Goal: Transaction & Acquisition: Purchase product/service

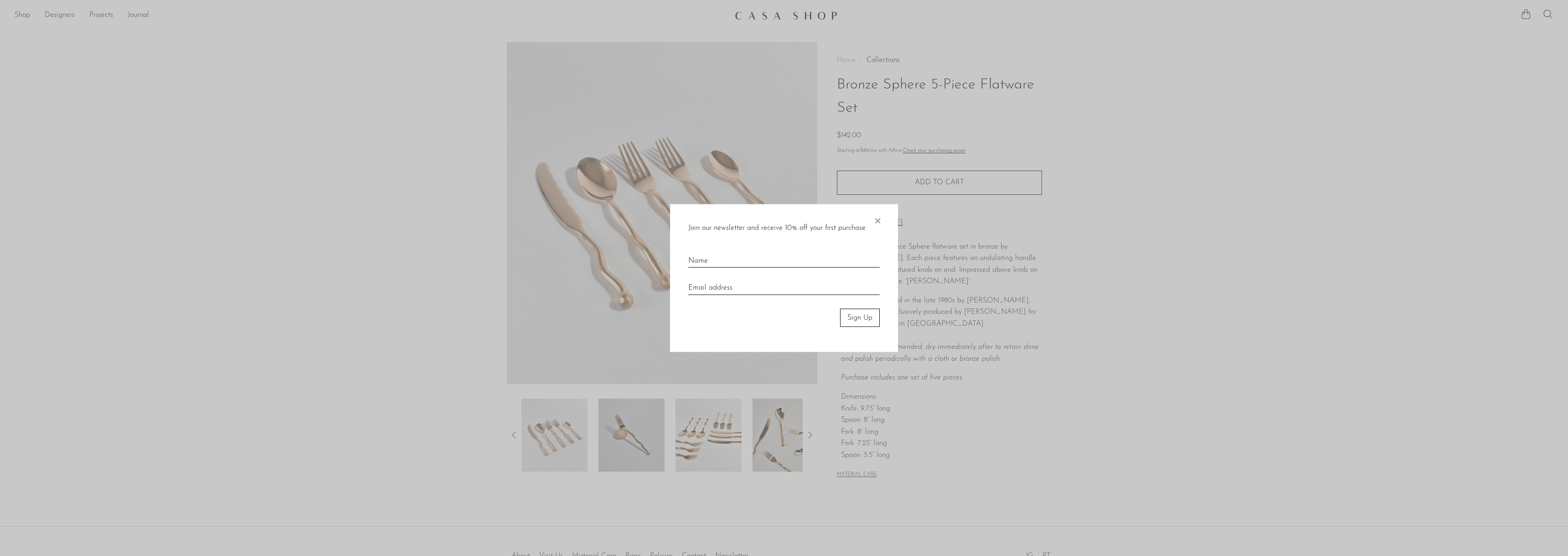
click at [872, 217] on span "×" at bounding box center [876, 219] width 9 height 29
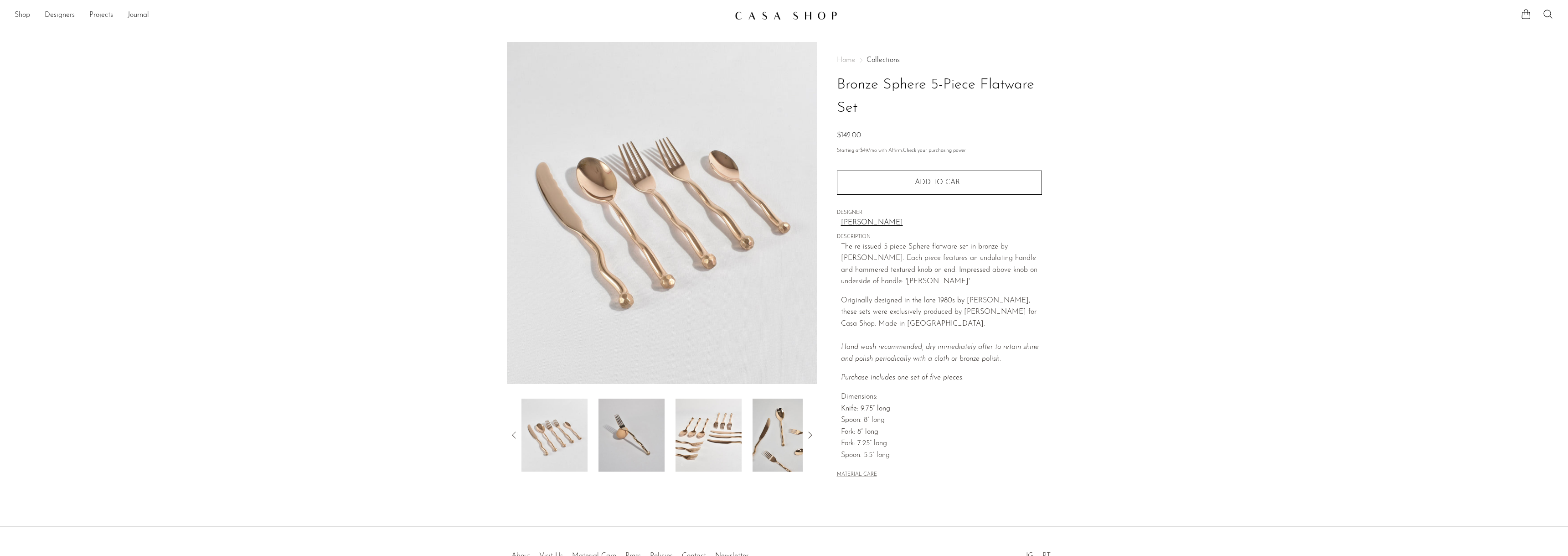
click at [663, 226] on img at bounding box center [662, 213] width 310 height 342
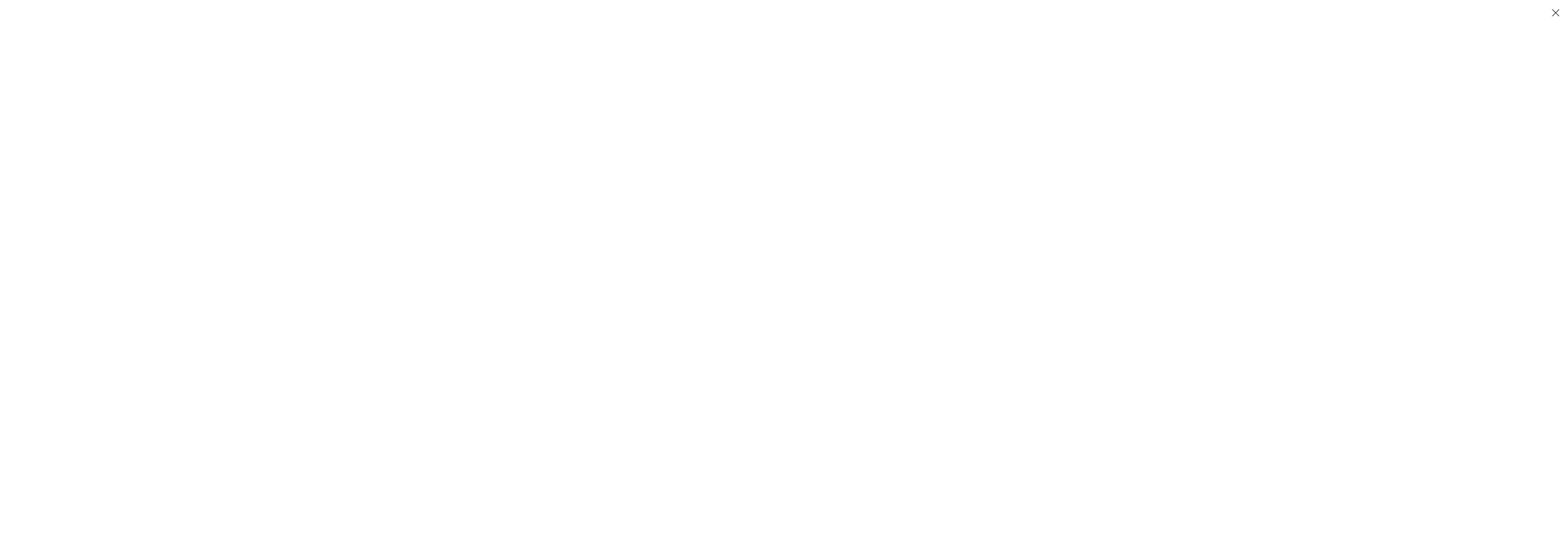
click at [646, 449] on div at bounding box center [1358, 278] width 1568 height 556
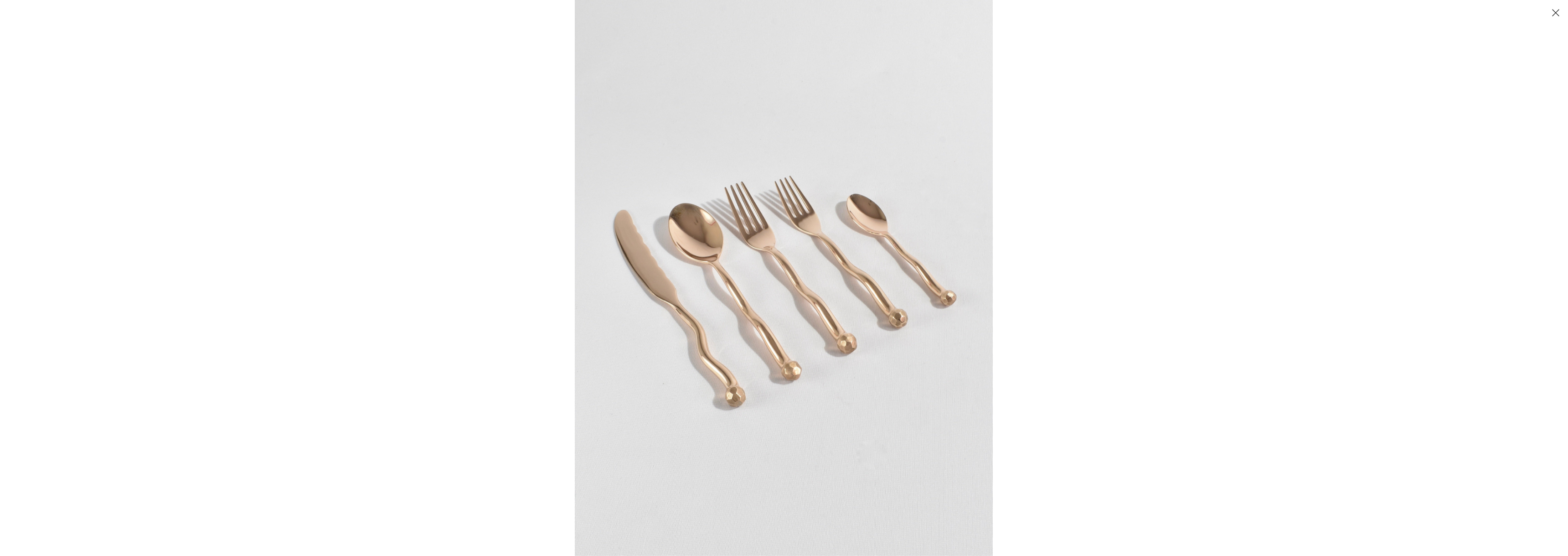
click at [1211, 282] on div at bounding box center [1358, 278] width 1568 height 556
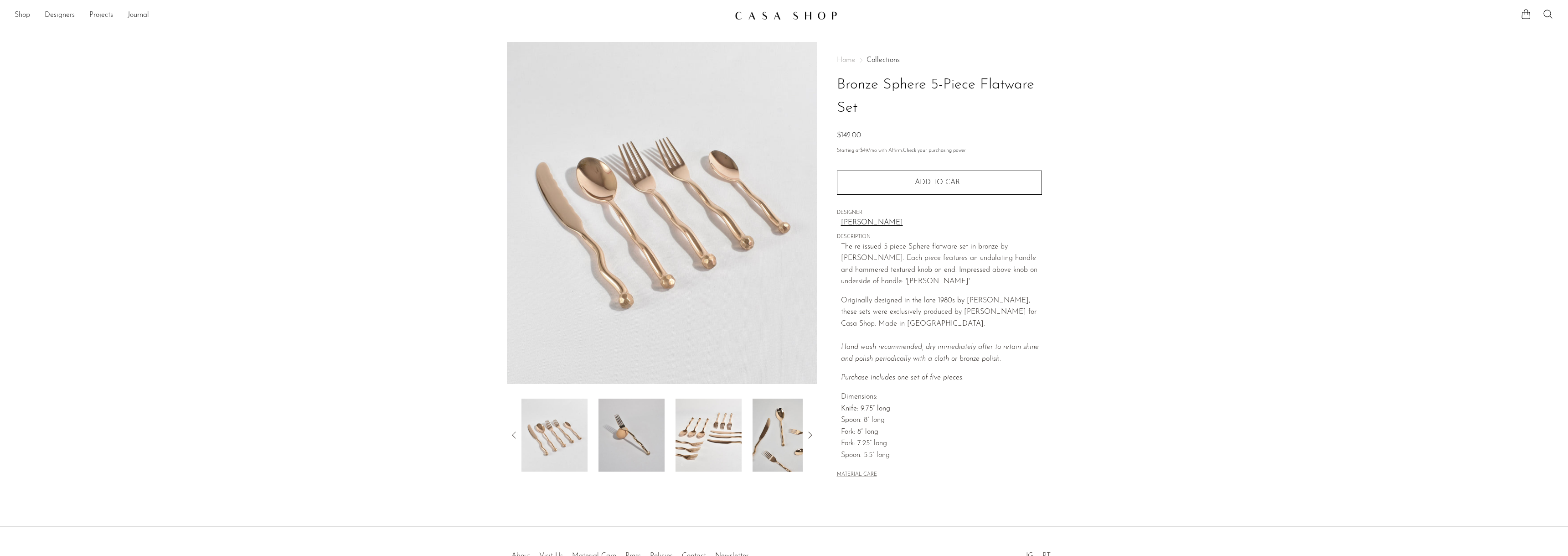
click at [704, 440] on img at bounding box center [708, 434] width 66 height 73
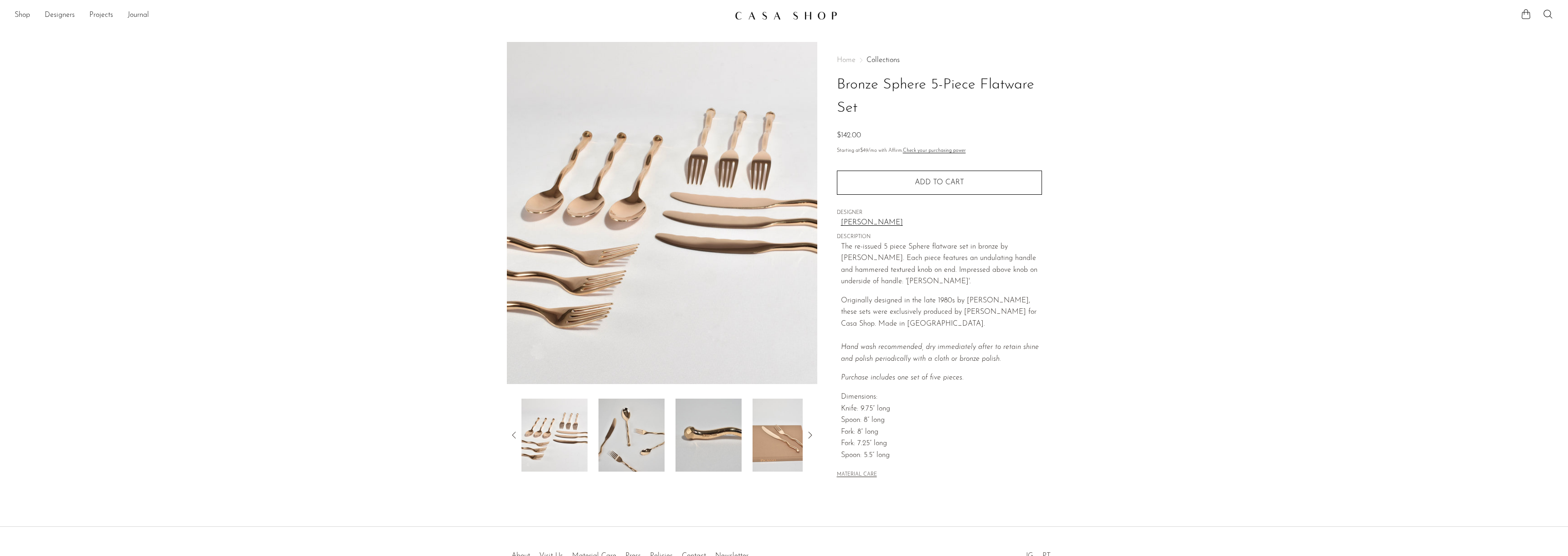
click at [704, 454] on img at bounding box center [708, 434] width 66 height 73
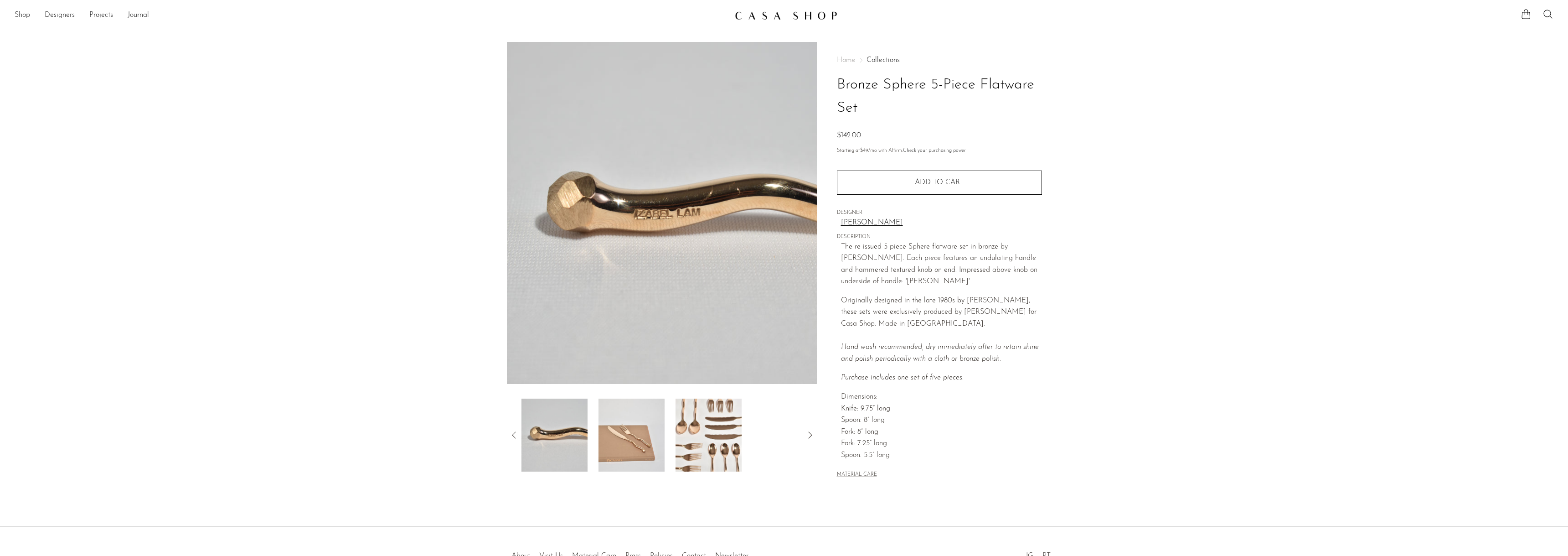
click at [636, 445] on img at bounding box center [631, 434] width 66 height 73
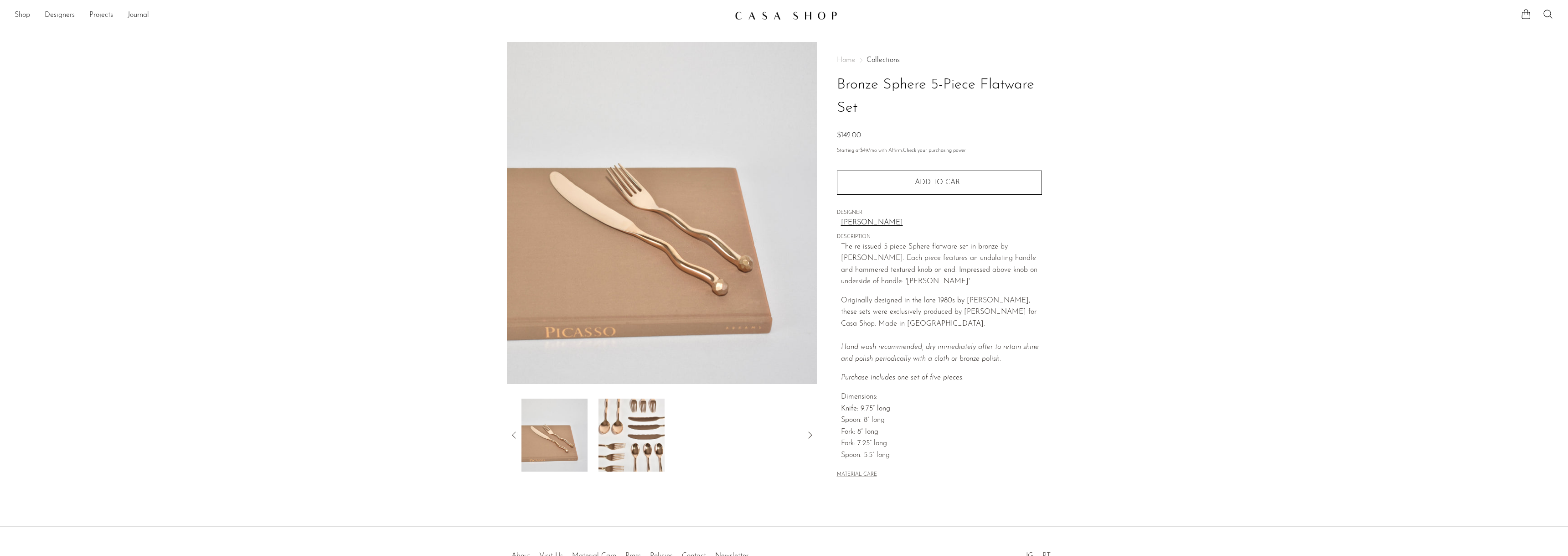
click at [638, 451] on img at bounding box center [631, 434] width 66 height 73
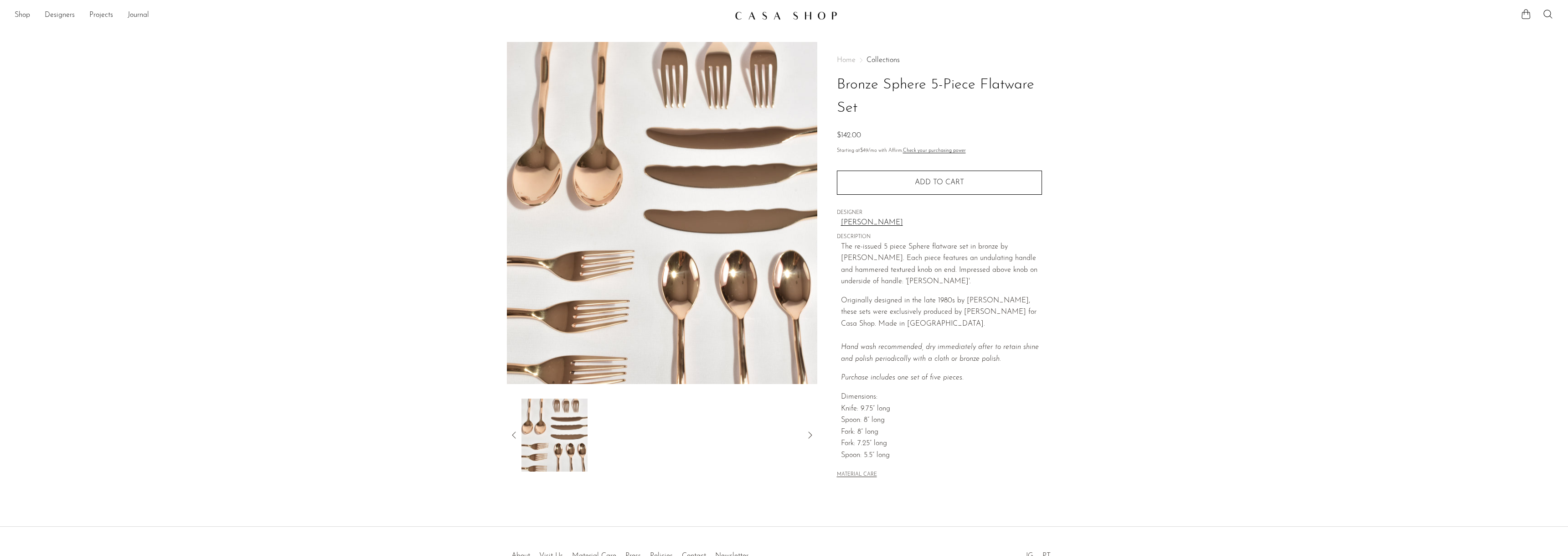
click at [675, 308] on img at bounding box center [662, 213] width 310 height 342
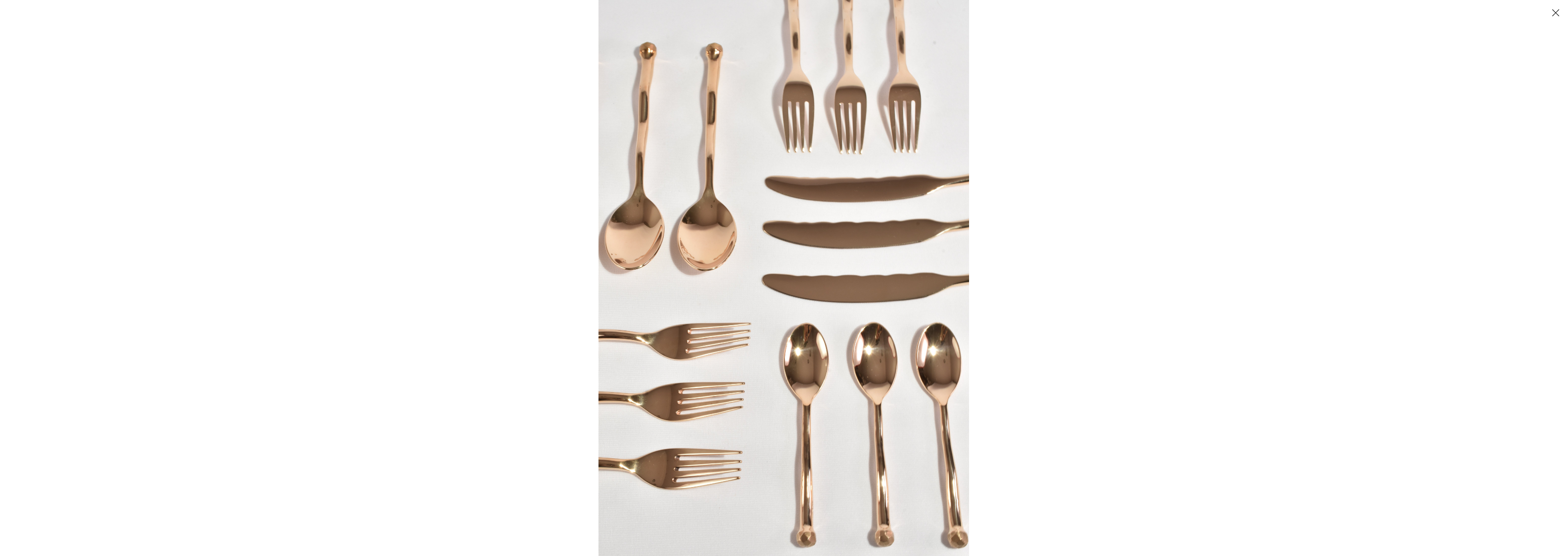
click at [421, 284] on div at bounding box center [784, 278] width 1568 height 556
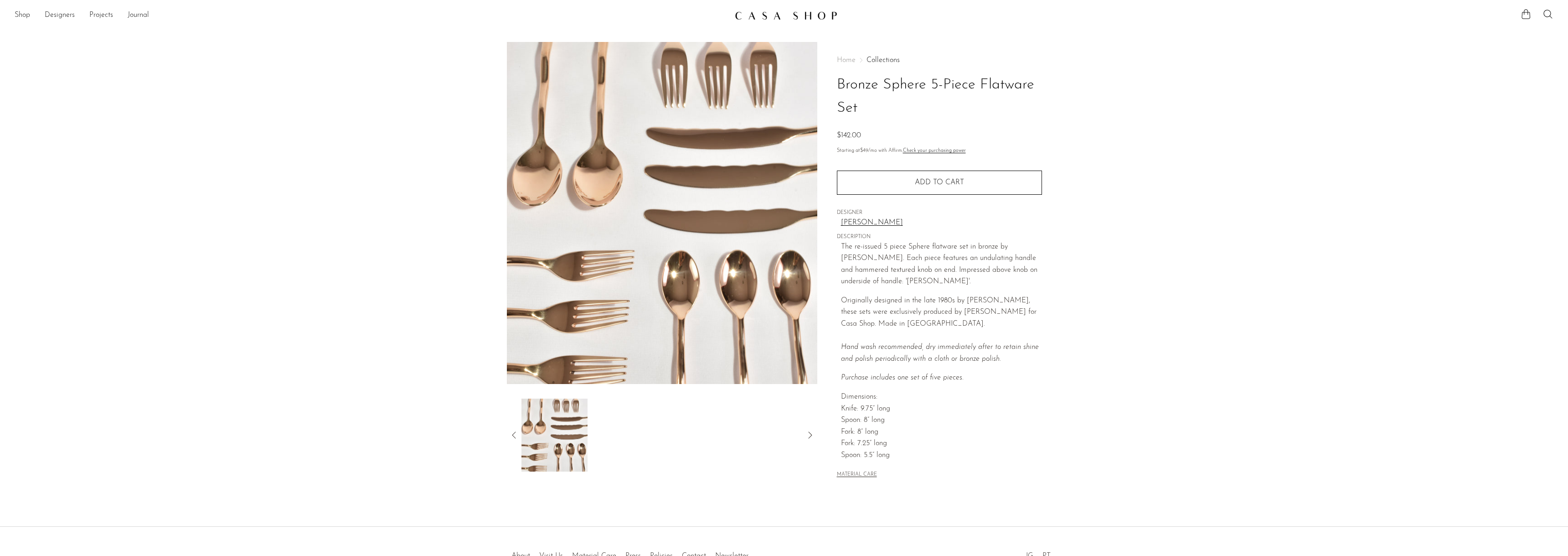
click at [509, 433] on icon at bounding box center [513, 434] width 11 height 11
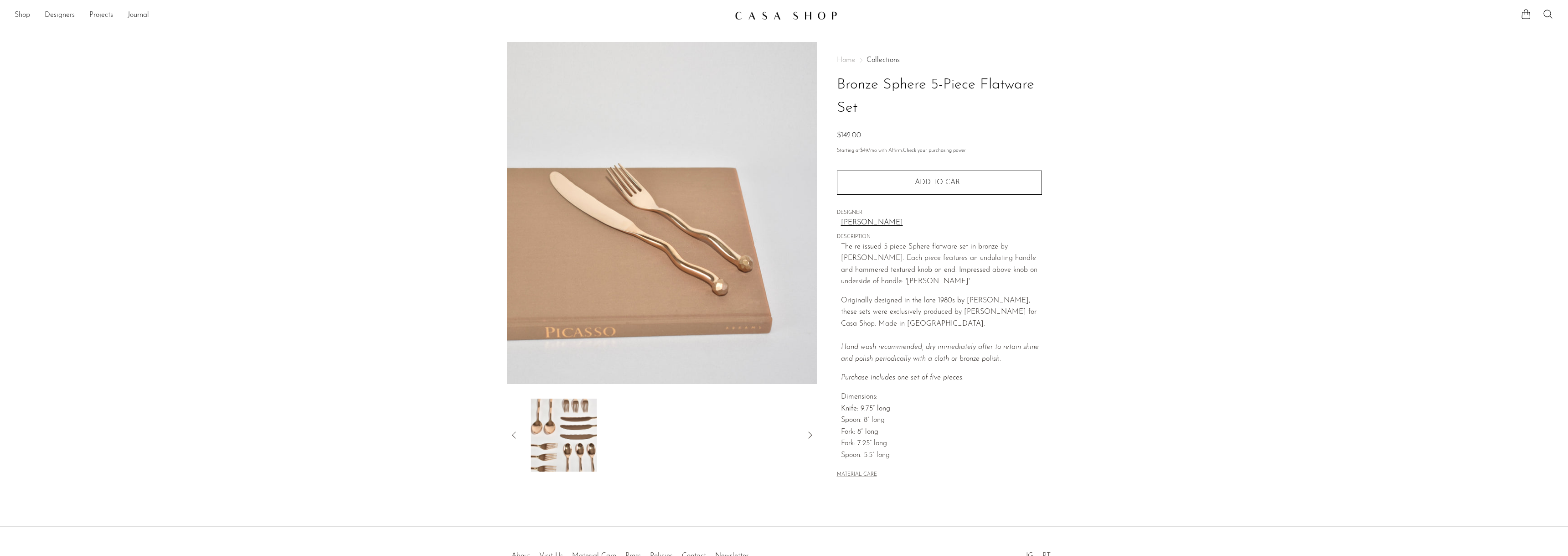
click at [509, 433] on icon at bounding box center [513, 434] width 11 height 11
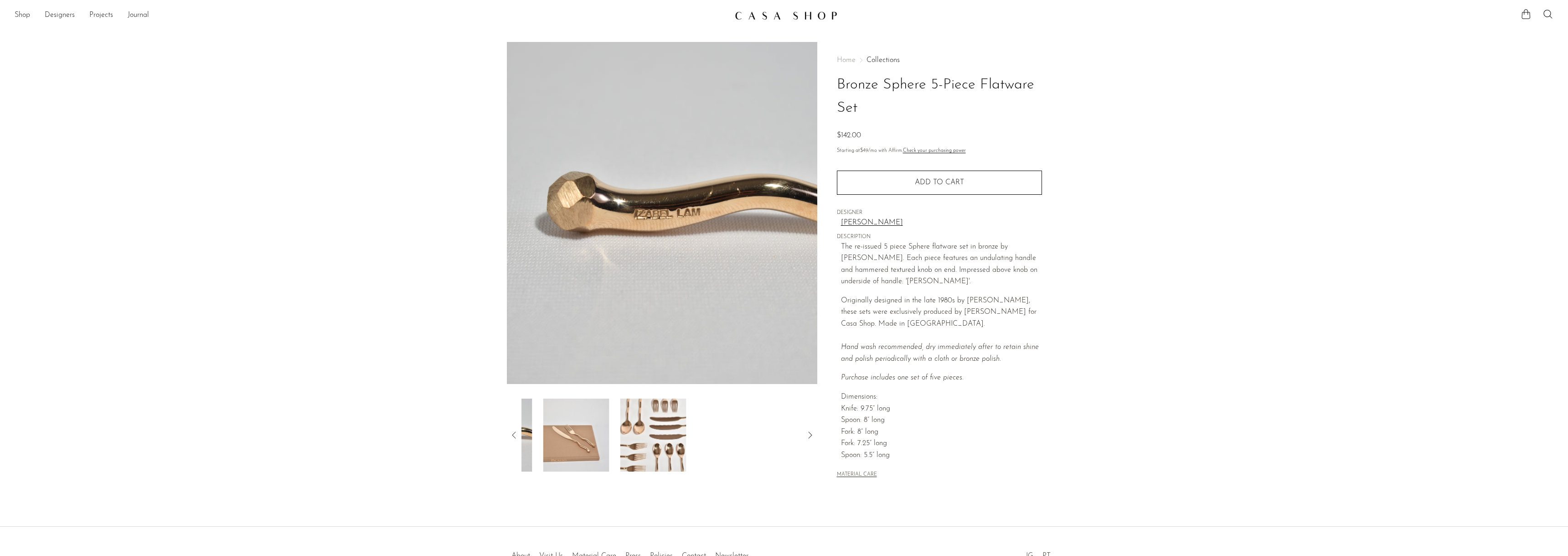
click at [509, 433] on icon at bounding box center [513, 434] width 11 height 11
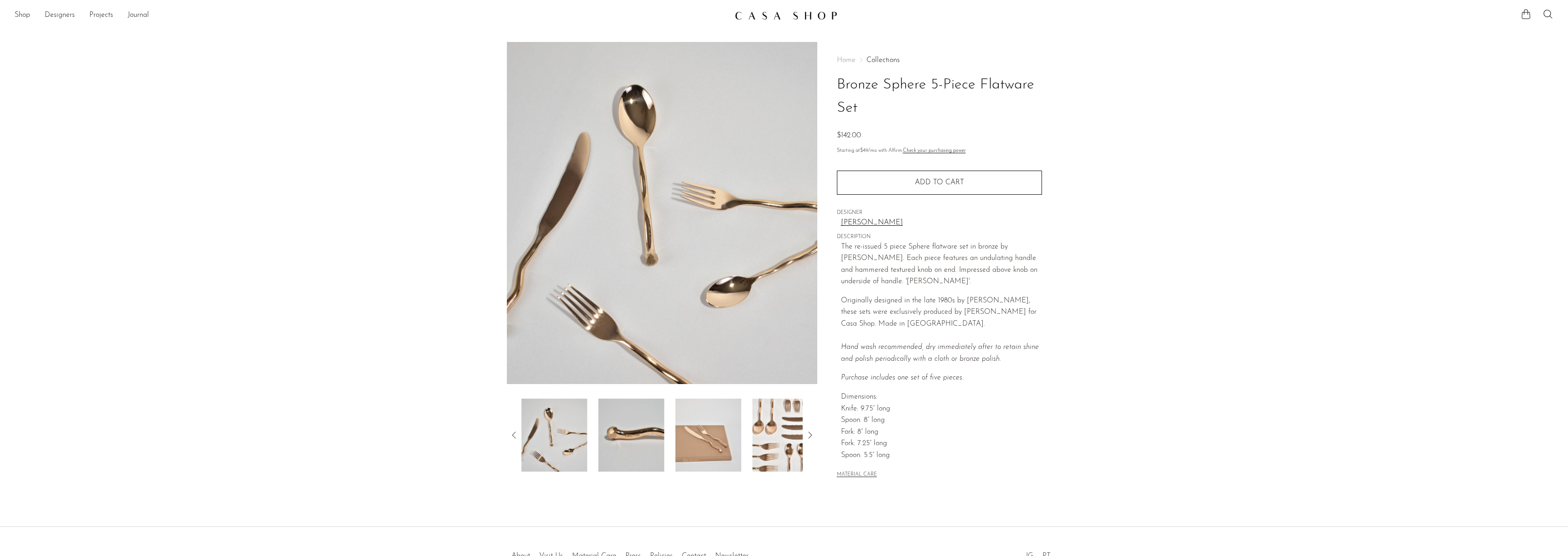
click at [576, 444] on img at bounding box center [554, 434] width 66 height 73
